Goal: Communication & Community: Answer question/provide support

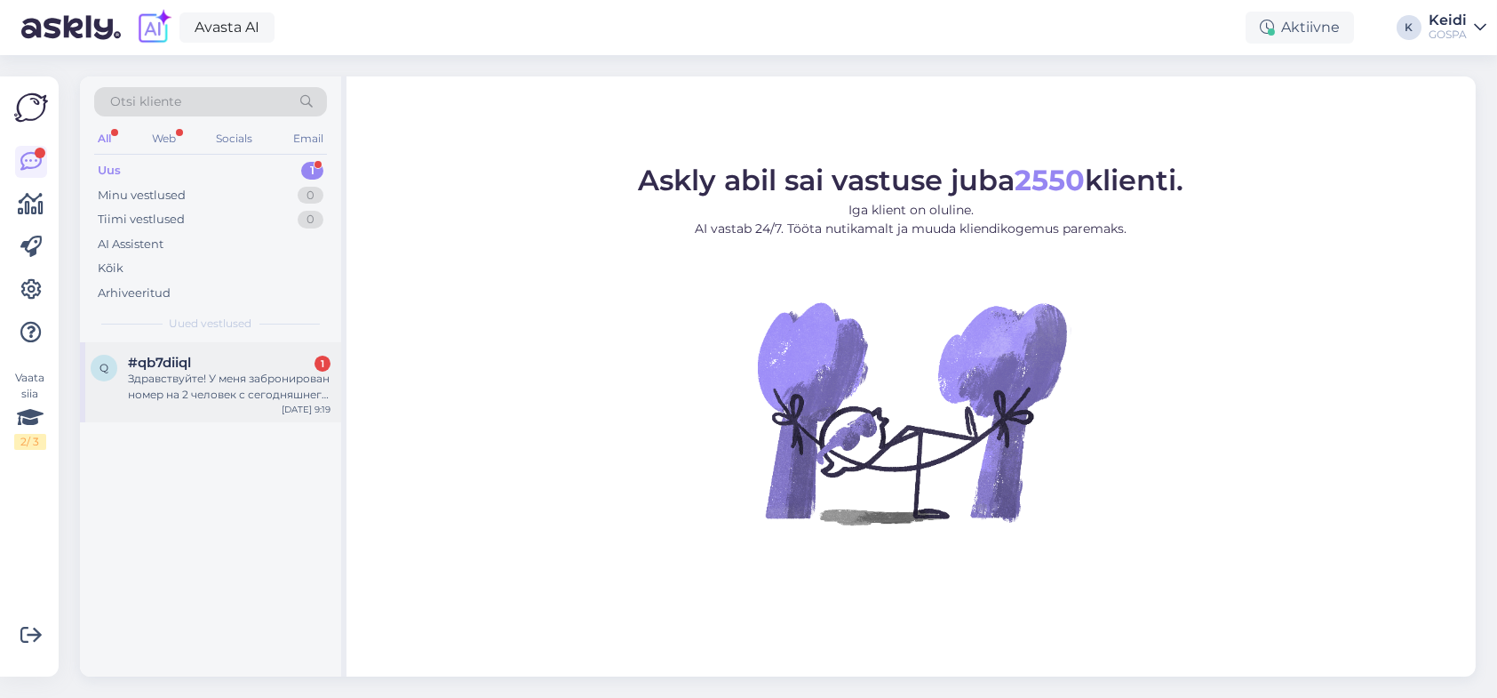
click at [215, 355] on div "#qb7diiql 1" at bounding box center [229, 363] width 203 height 16
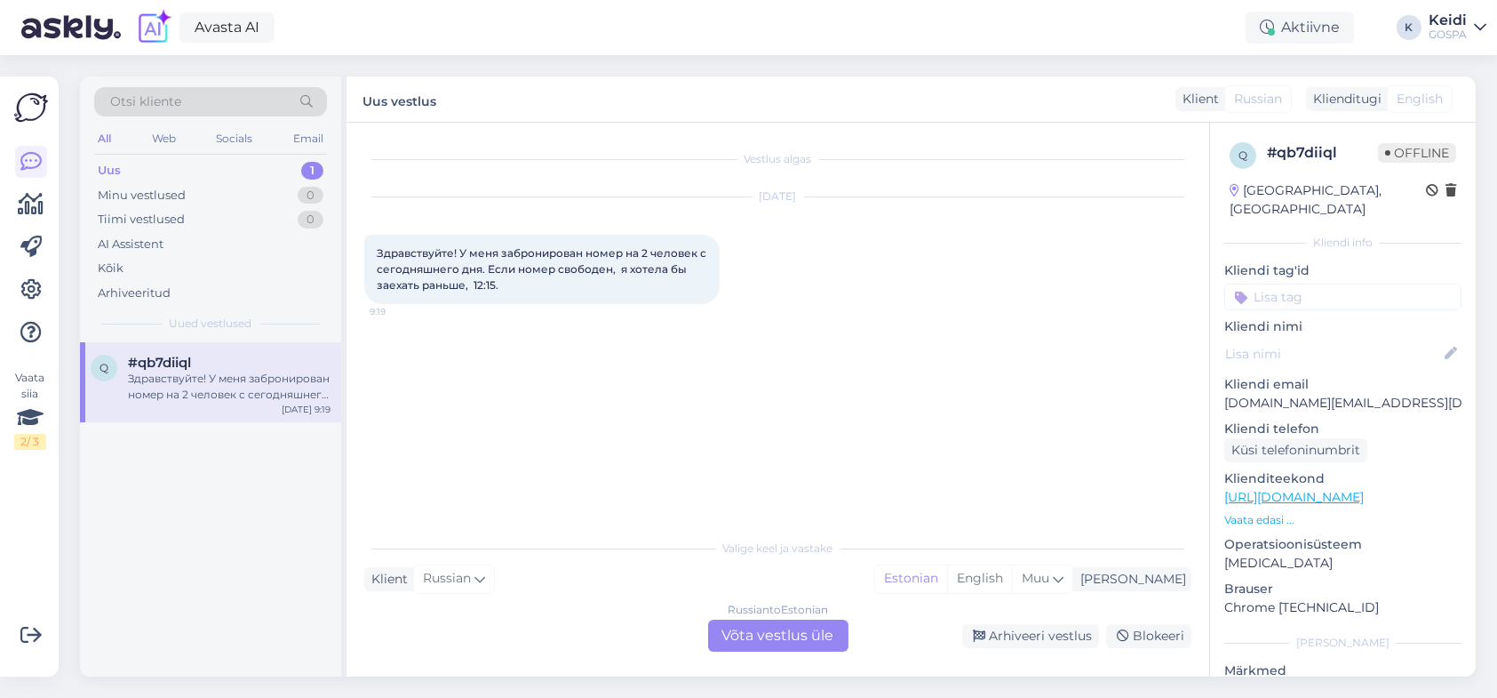
click at [802, 641] on div "Russian to Estonian Võta vestlus üle" at bounding box center [778, 635] width 140 height 32
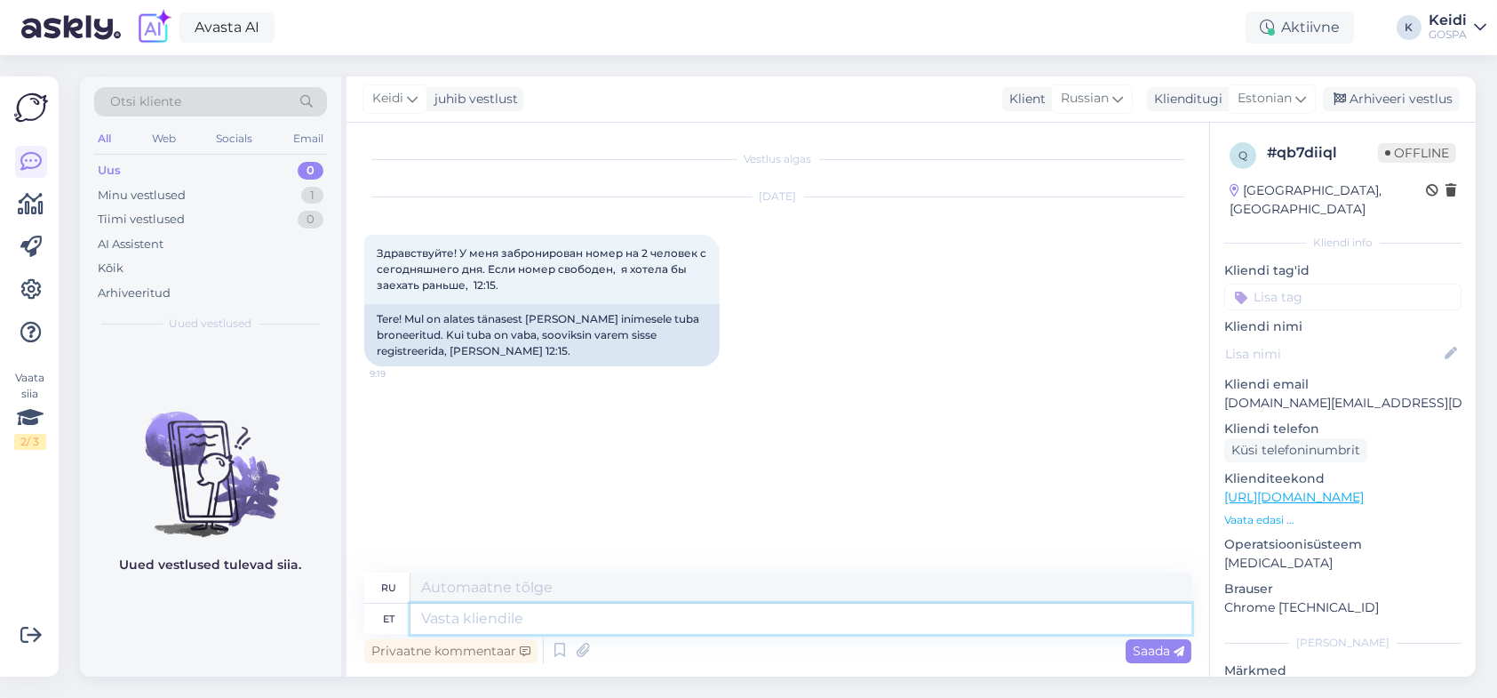
click at [509, 621] on textarea at bounding box center [801, 618] width 781 height 30
type textarea "Tere."
type textarea "Привет."
type textarea "Tere. Teie"
type textarea "Привет. Ваш."
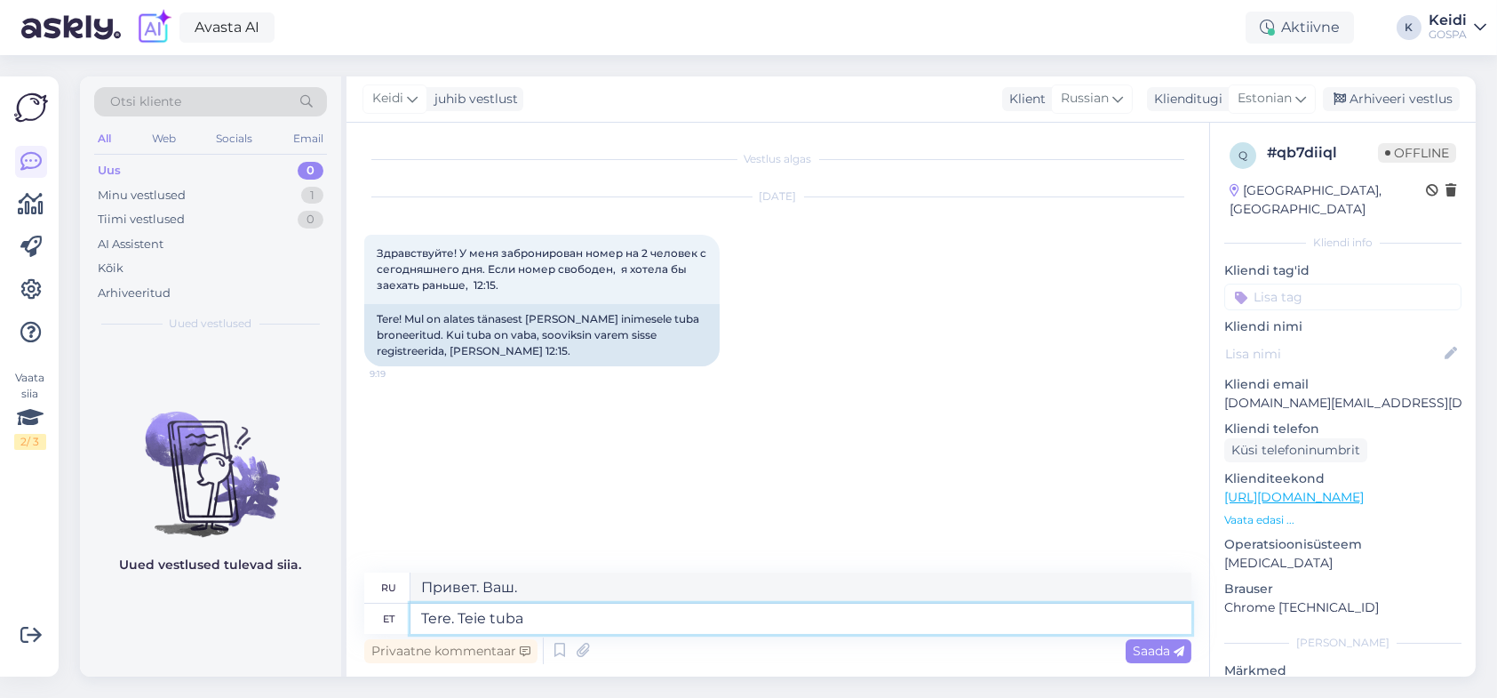
type textarea "Tere. Teie tuba o"
type textarea "Здравствуйте. Ваша комната."
type textarea "Tere. Teie tuba on"
type textarea "Здравствуйте, ваша комната"
type textarea "Tere. Teie tuba on vaba j"
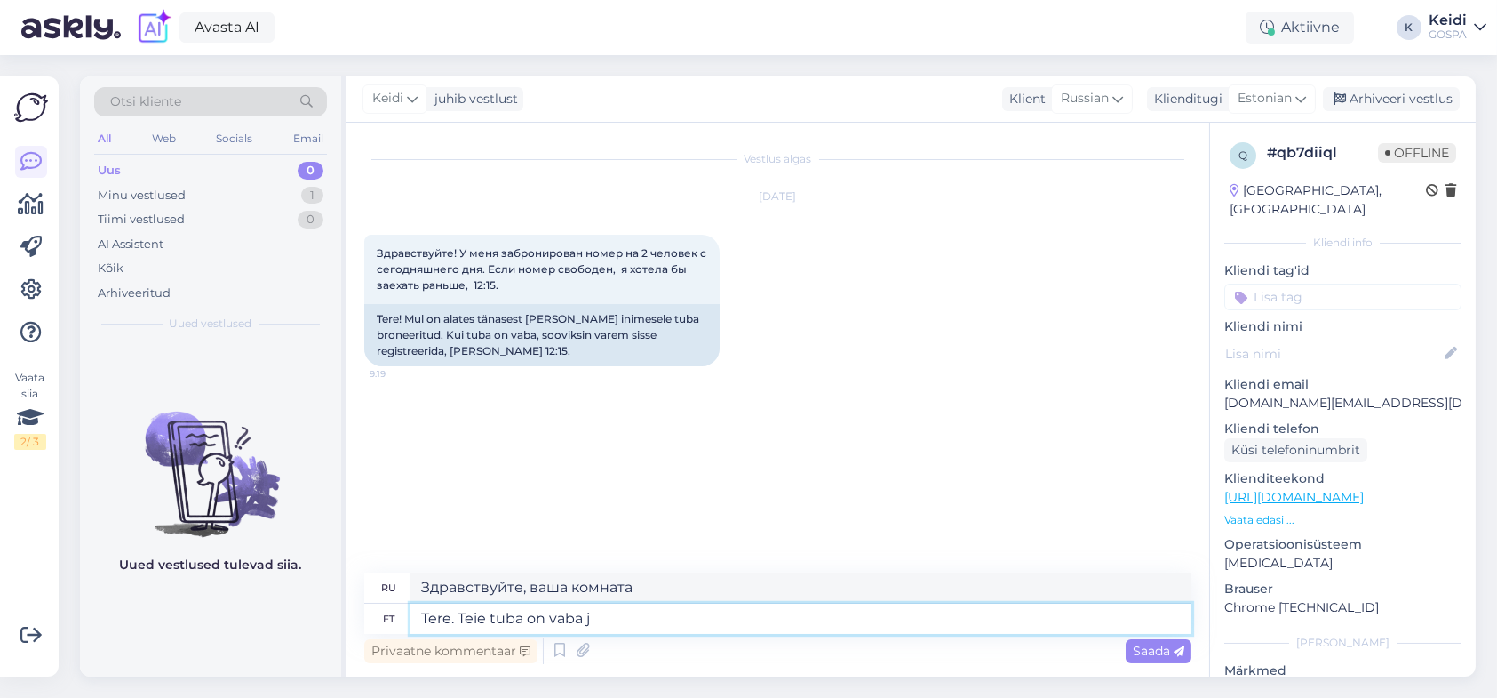
type textarea "Здравствуйте. Ваш номер свободен."
type textarea "Tere. Teie tuba on [PERSON_NAME] ootab"
type textarea "Здравствуйте. Ваш номер свободен и ждёт вас."
type textarea "Tere. Teie tuba on [PERSON_NAME] ootab Teid."
click at [1151, 659] on div "Saada" at bounding box center [1159, 651] width 66 height 24
